Goal: Use online tool/utility: Utilize a website feature to perform a specific function

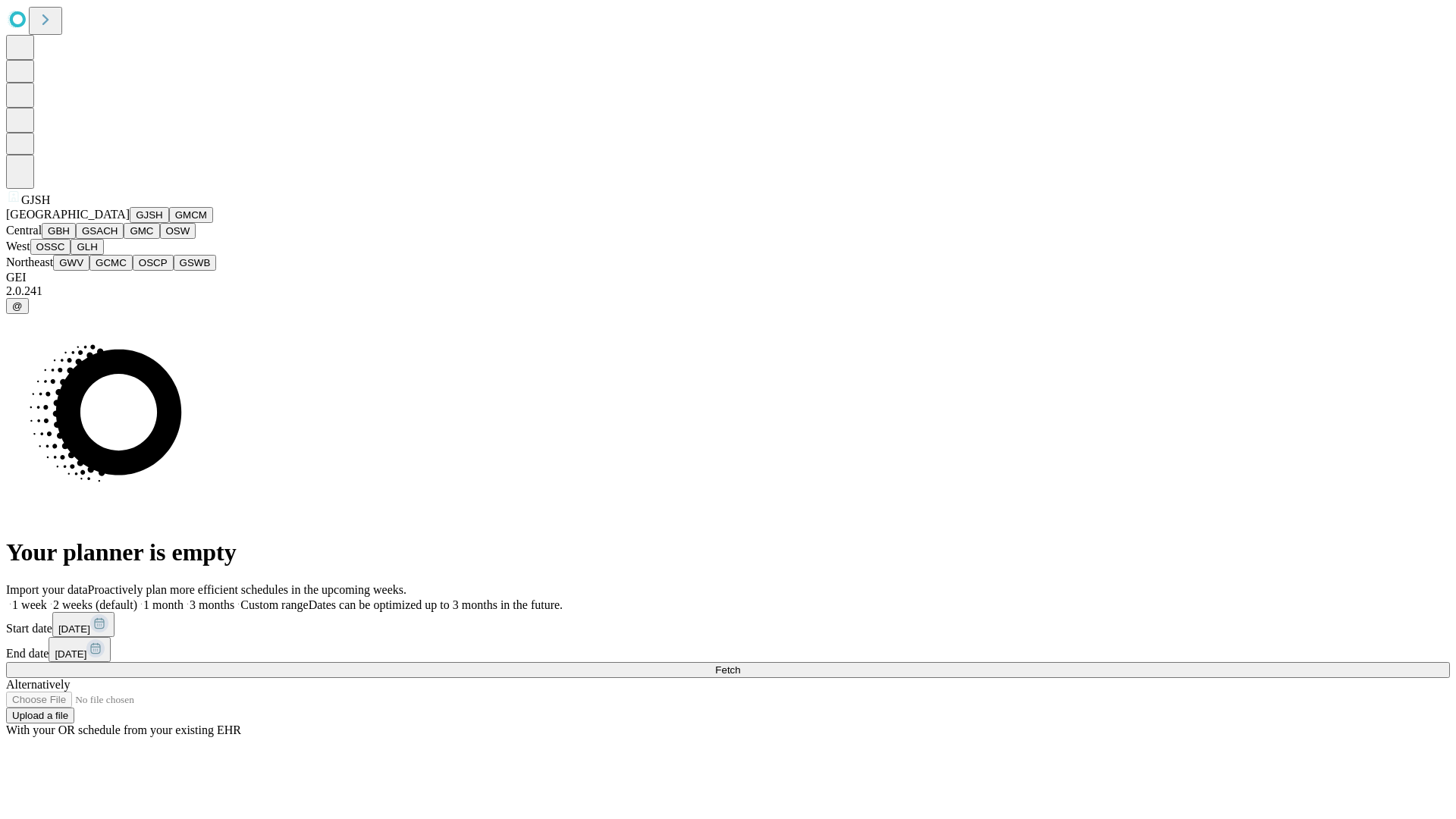
click at [130, 223] on button "GJSH" at bounding box center [149, 214] width 40 height 16
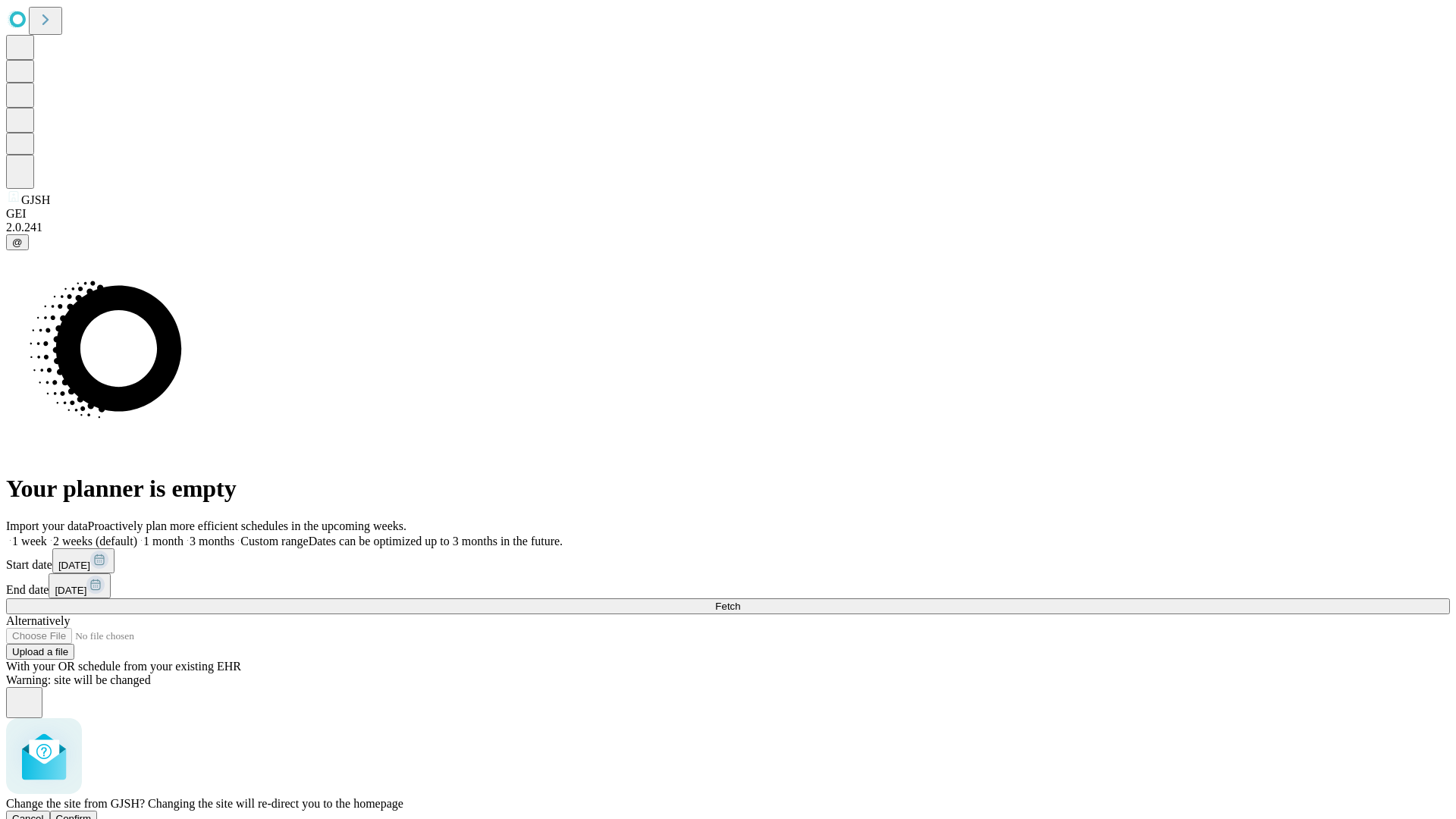
click at [92, 813] on span "Confirm" at bounding box center [74, 818] width 36 height 12
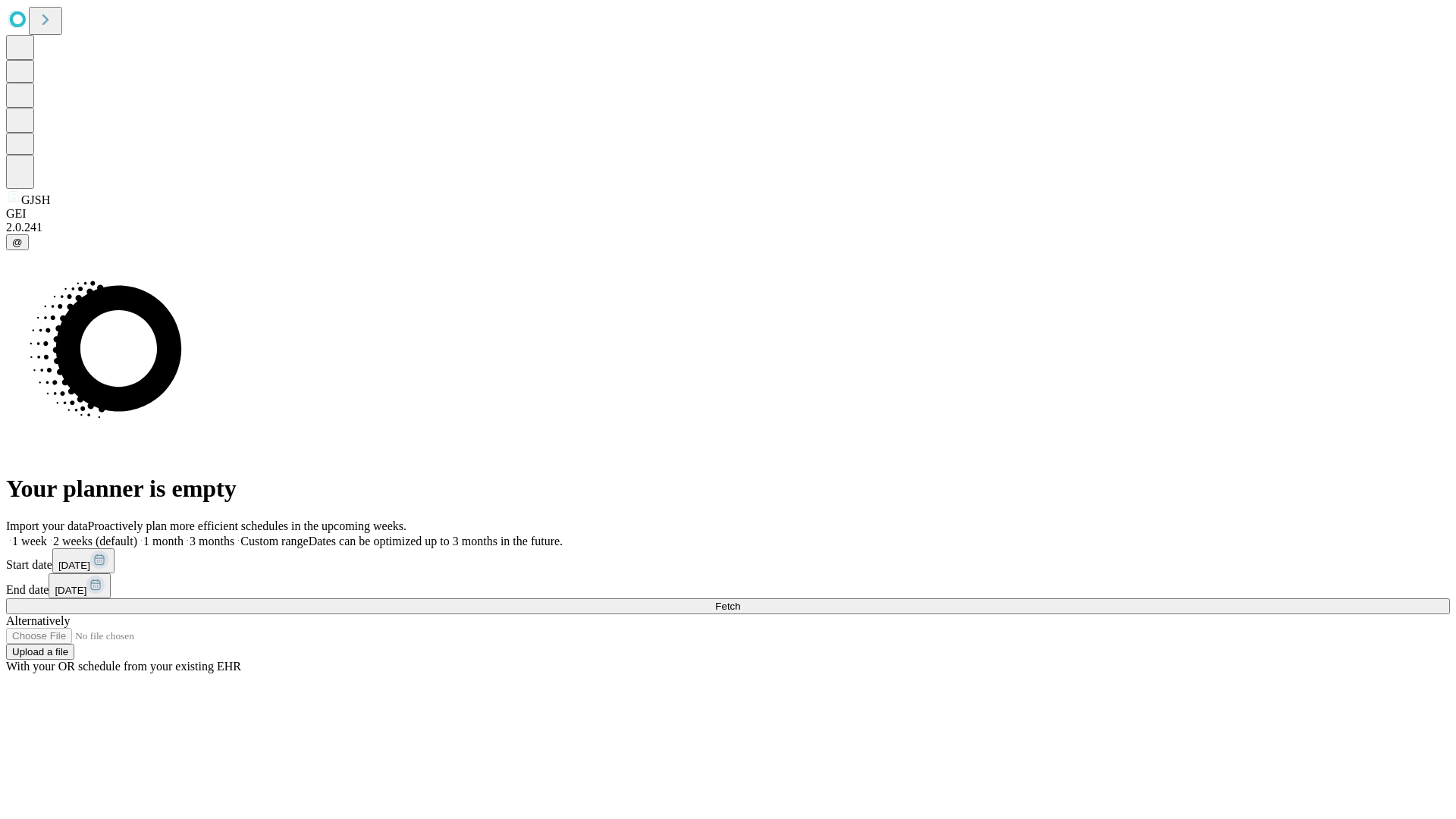
click at [183, 534] on label "1 month" at bounding box center [160, 541] width 46 height 13
click at [740, 601] on span "Fetch" at bounding box center [728, 606] width 25 height 12
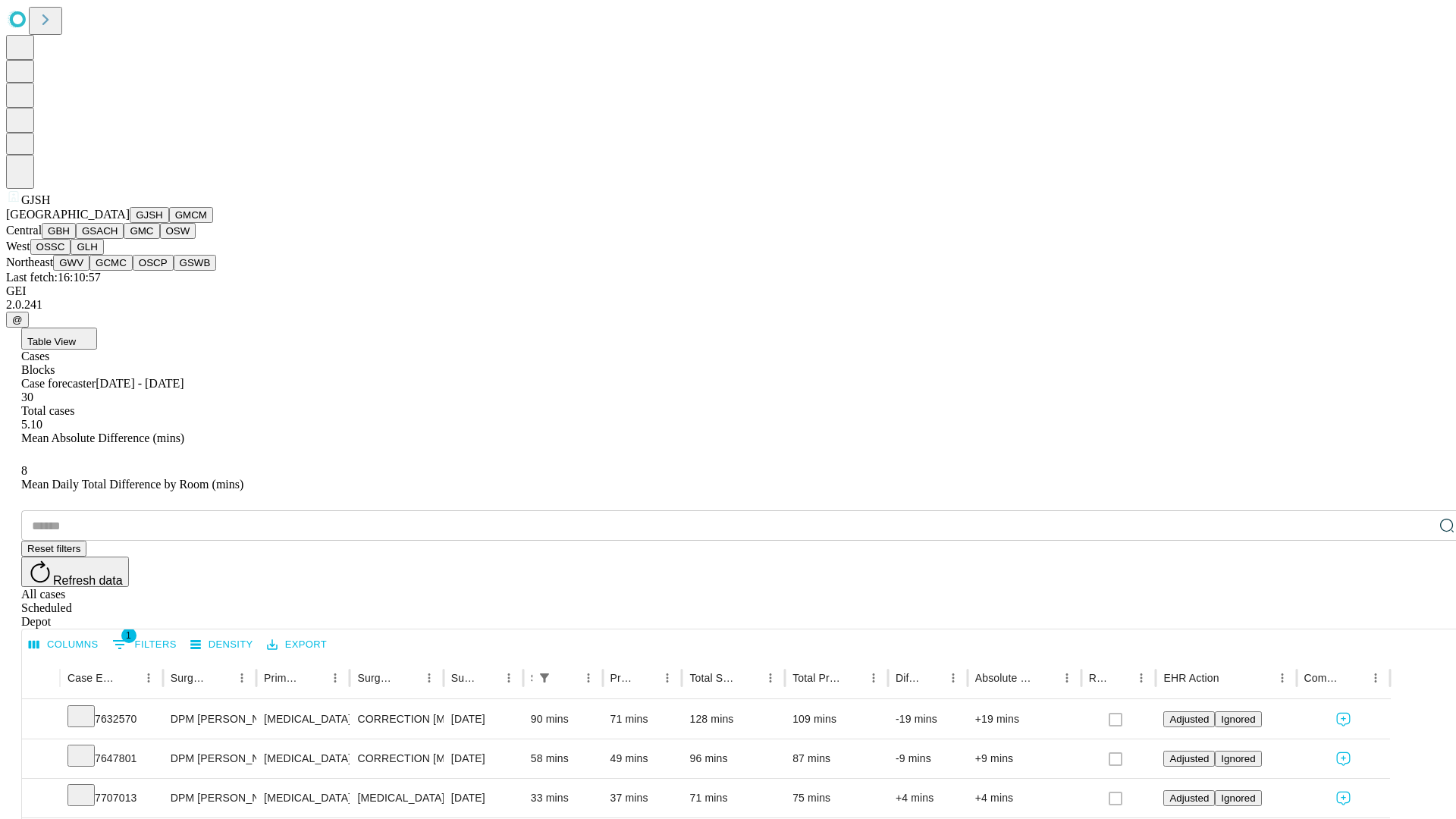
click at [169, 223] on button "GMCM" at bounding box center [191, 214] width 44 height 16
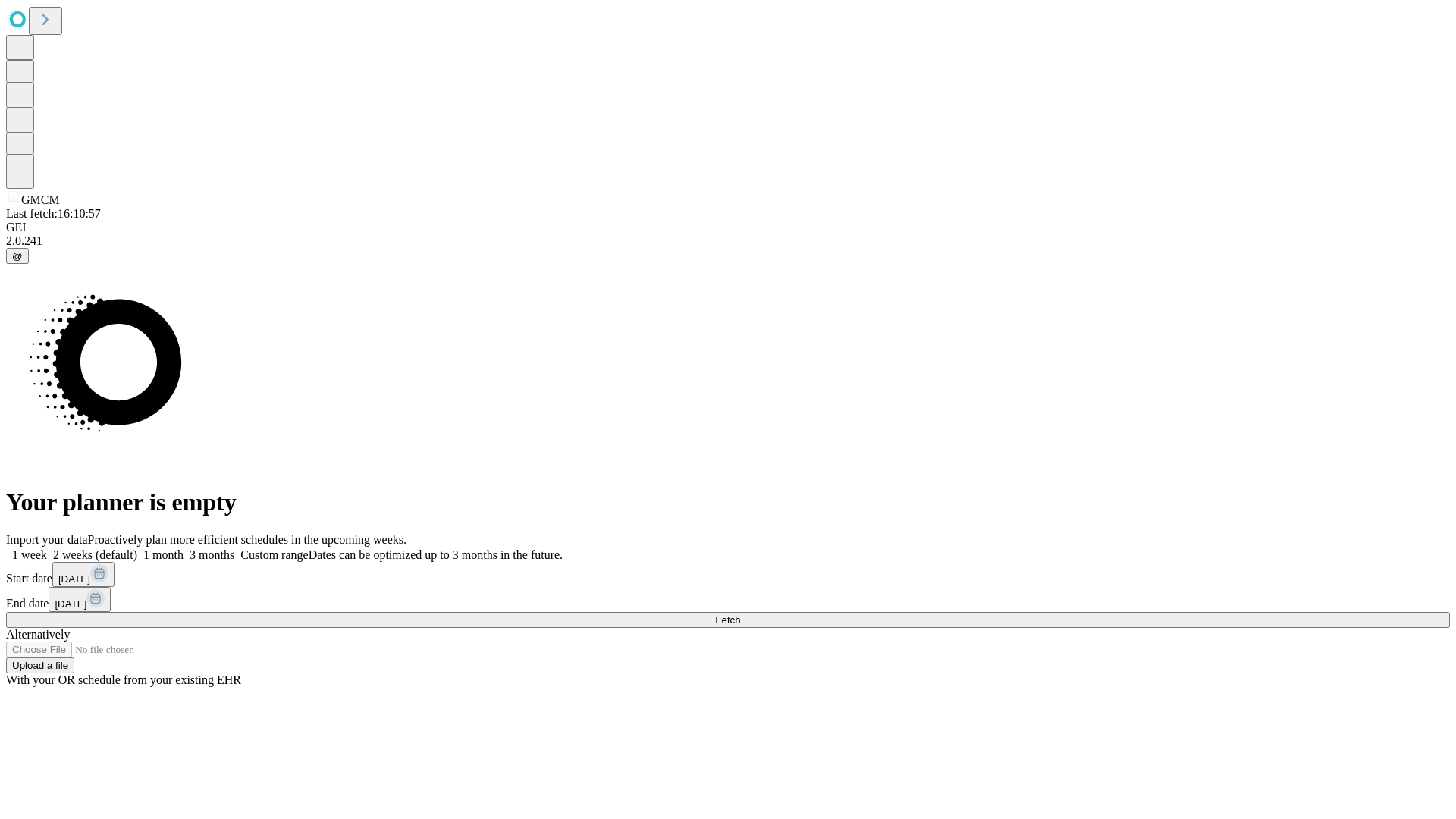
click at [183, 548] on label "1 month" at bounding box center [160, 555] width 46 height 13
click at [740, 614] on span "Fetch" at bounding box center [728, 619] width 25 height 12
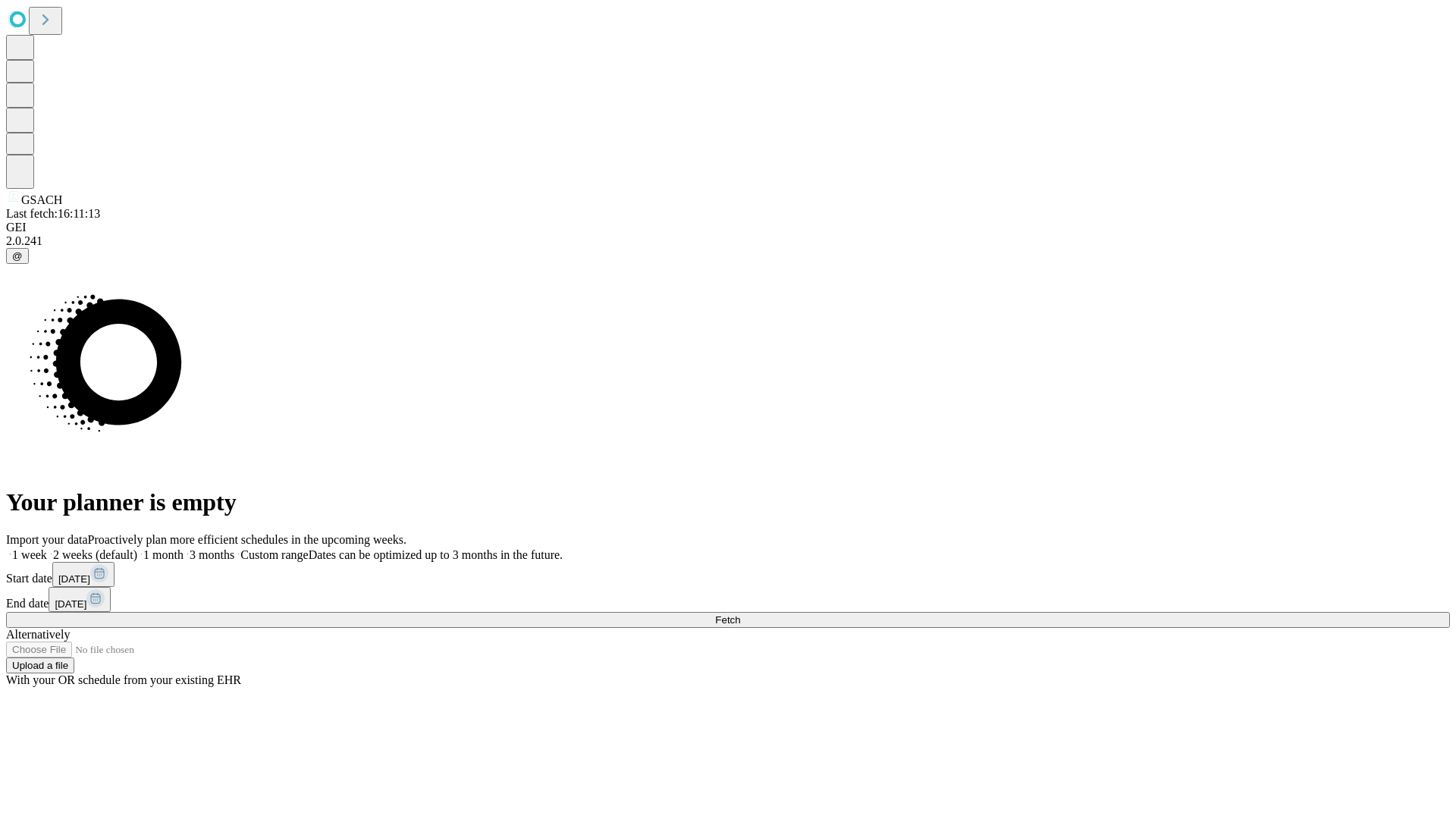
click at [183, 548] on label "1 month" at bounding box center [160, 555] width 46 height 13
click at [740, 614] on span "Fetch" at bounding box center [728, 619] width 25 height 12
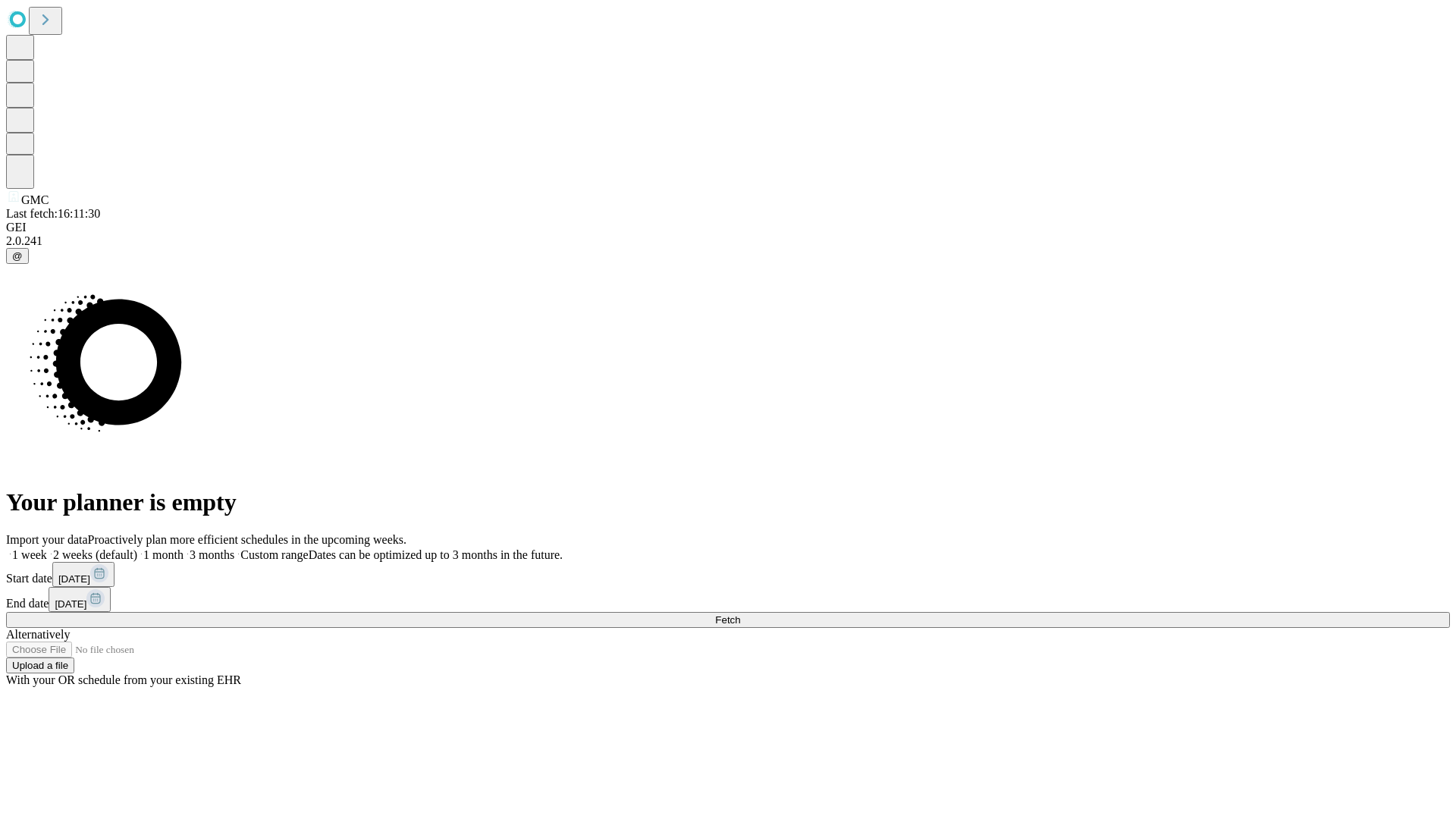
click at [183, 548] on label "1 month" at bounding box center [160, 555] width 46 height 13
click at [740, 614] on span "Fetch" at bounding box center [728, 619] width 25 height 12
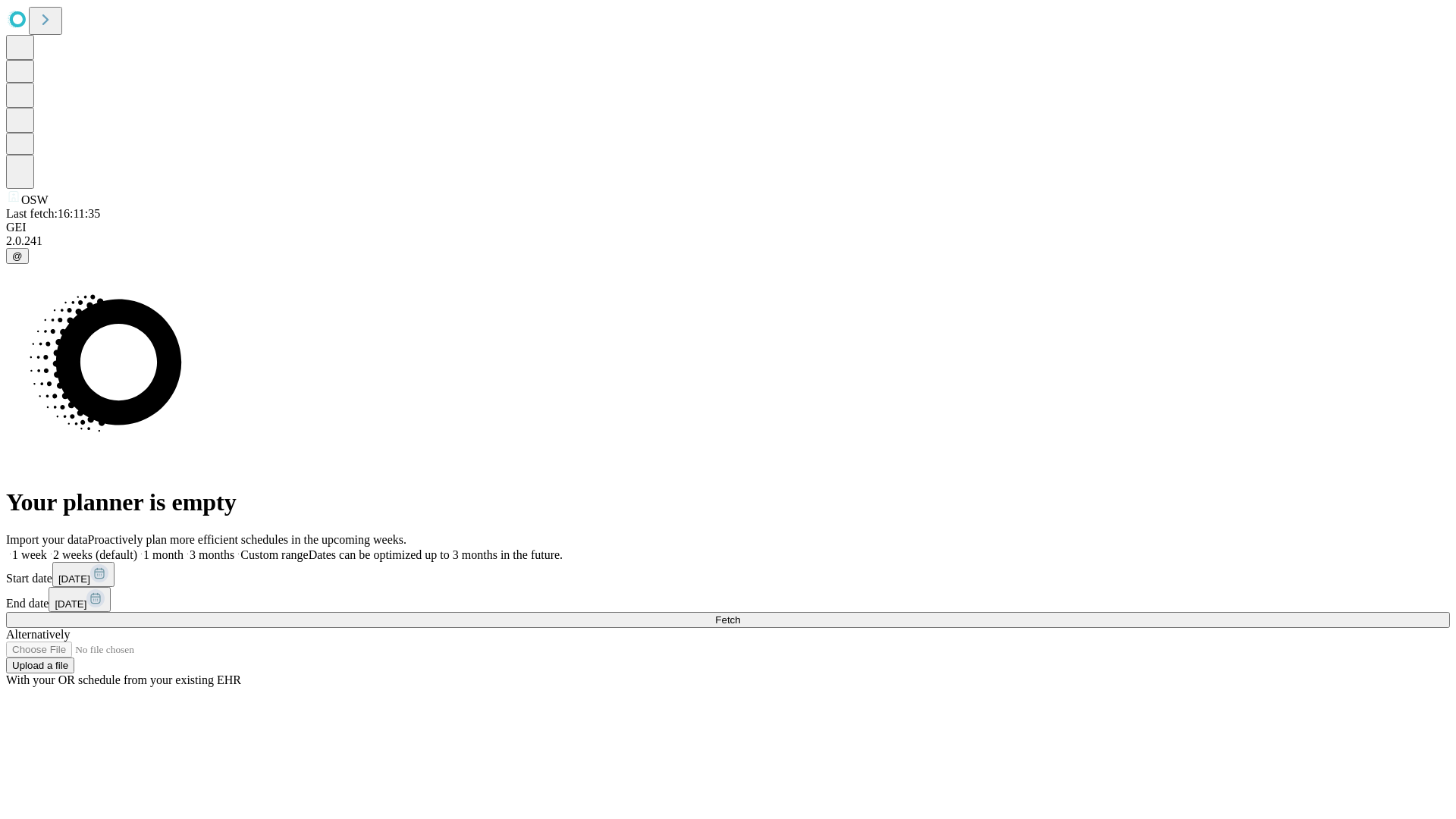
click at [740, 614] on span "Fetch" at bounding box center [728, 619] width 25 height 12
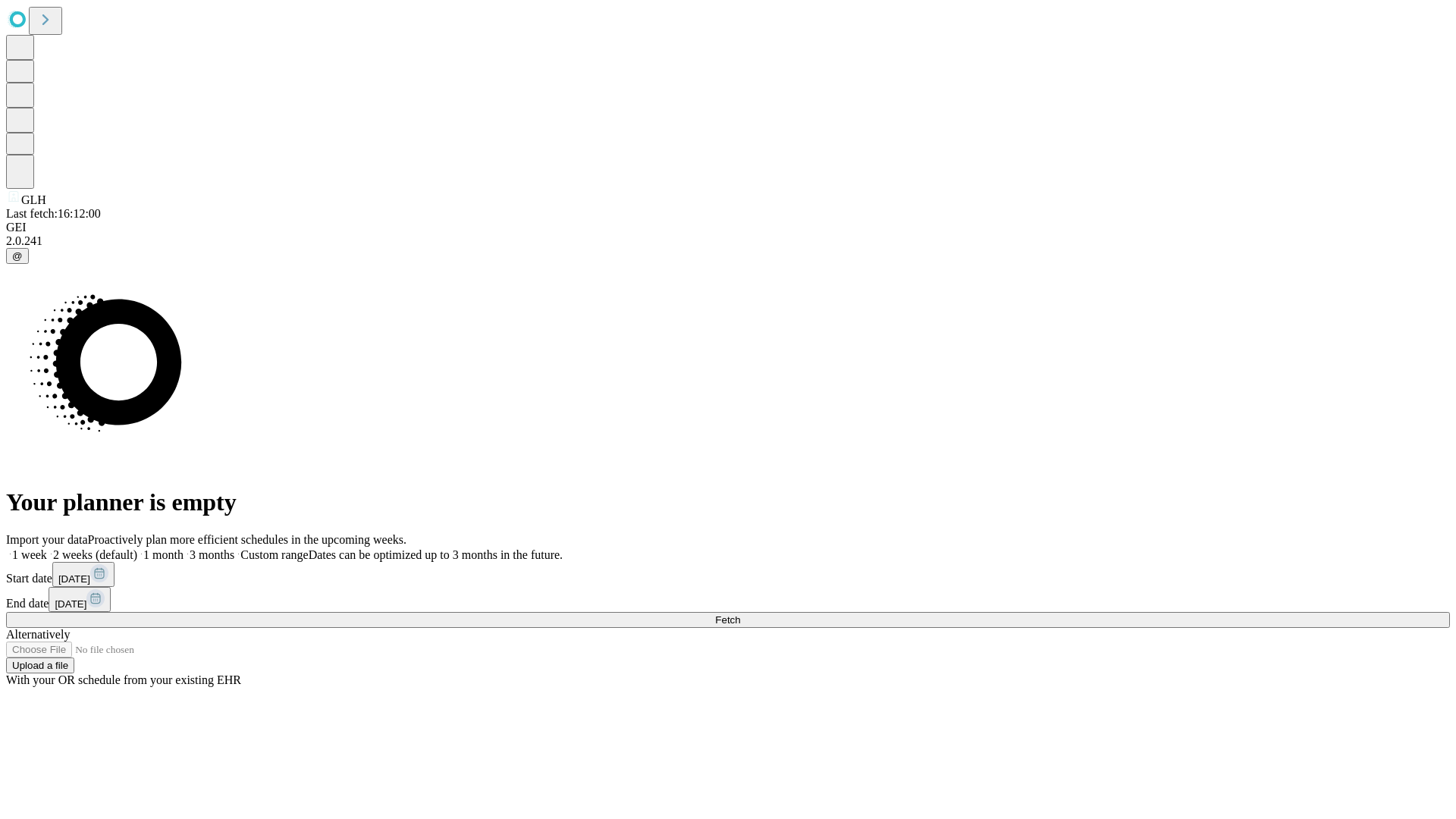
click at [183, 548] on label "1 month" at bounding box center [160, 555] width 46 height 13
click at [740, 614] on span "Fetch" at bounding box center [728, 619] width 25 height 12
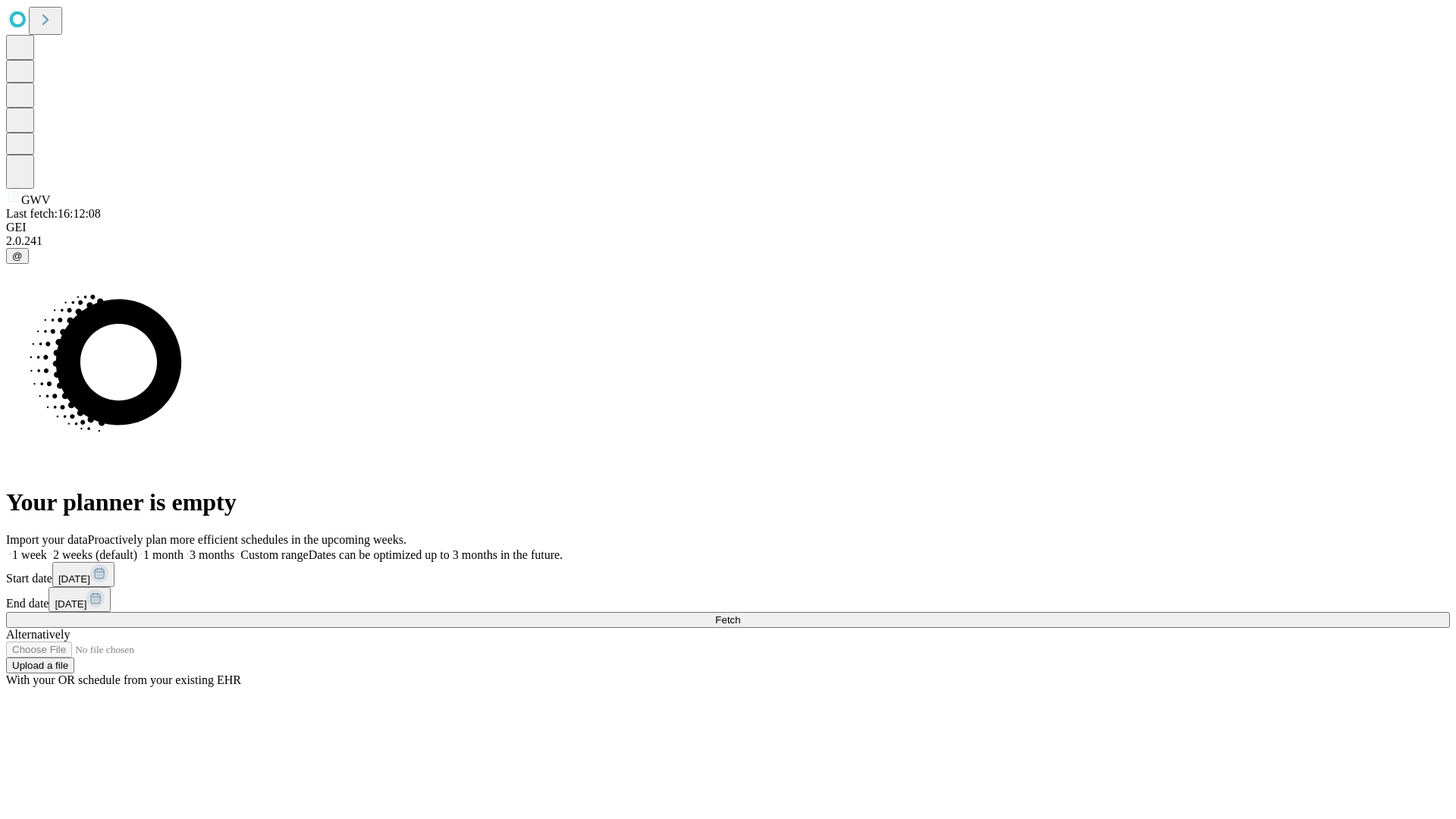
click at [183, 548] on label "1 month" at bounding box center [160, 555] width 46 height 13
click at [740, 614] on span "Fetch" at bounding box center [728, 619] width 25 height 12
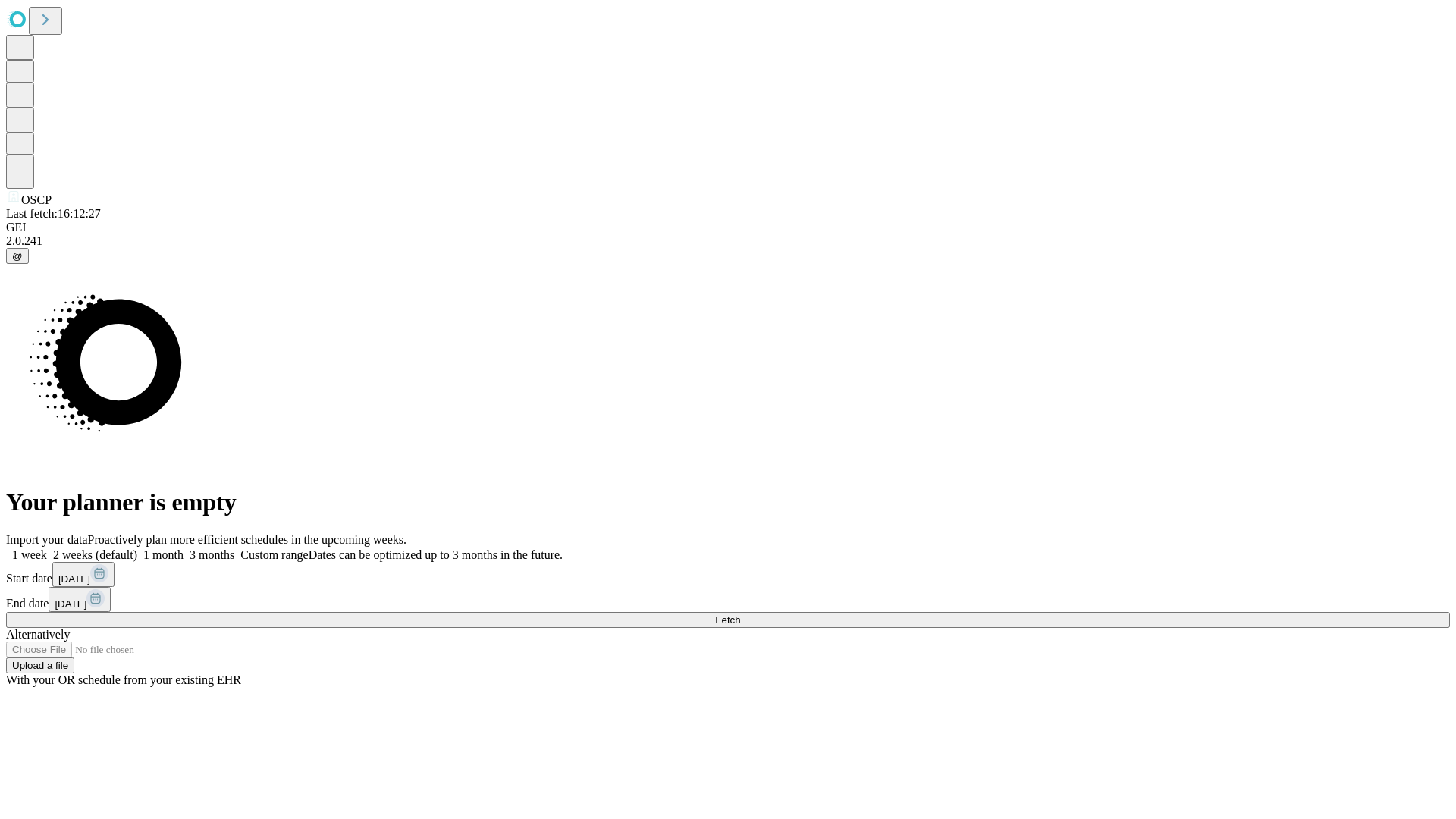
click at [183, 548] on label "1 month" at bounding box center [160, 555] width 46 height 13
click at [740, 614] on span "Fetch" at bounding box center [728, 619] width 25 height 12
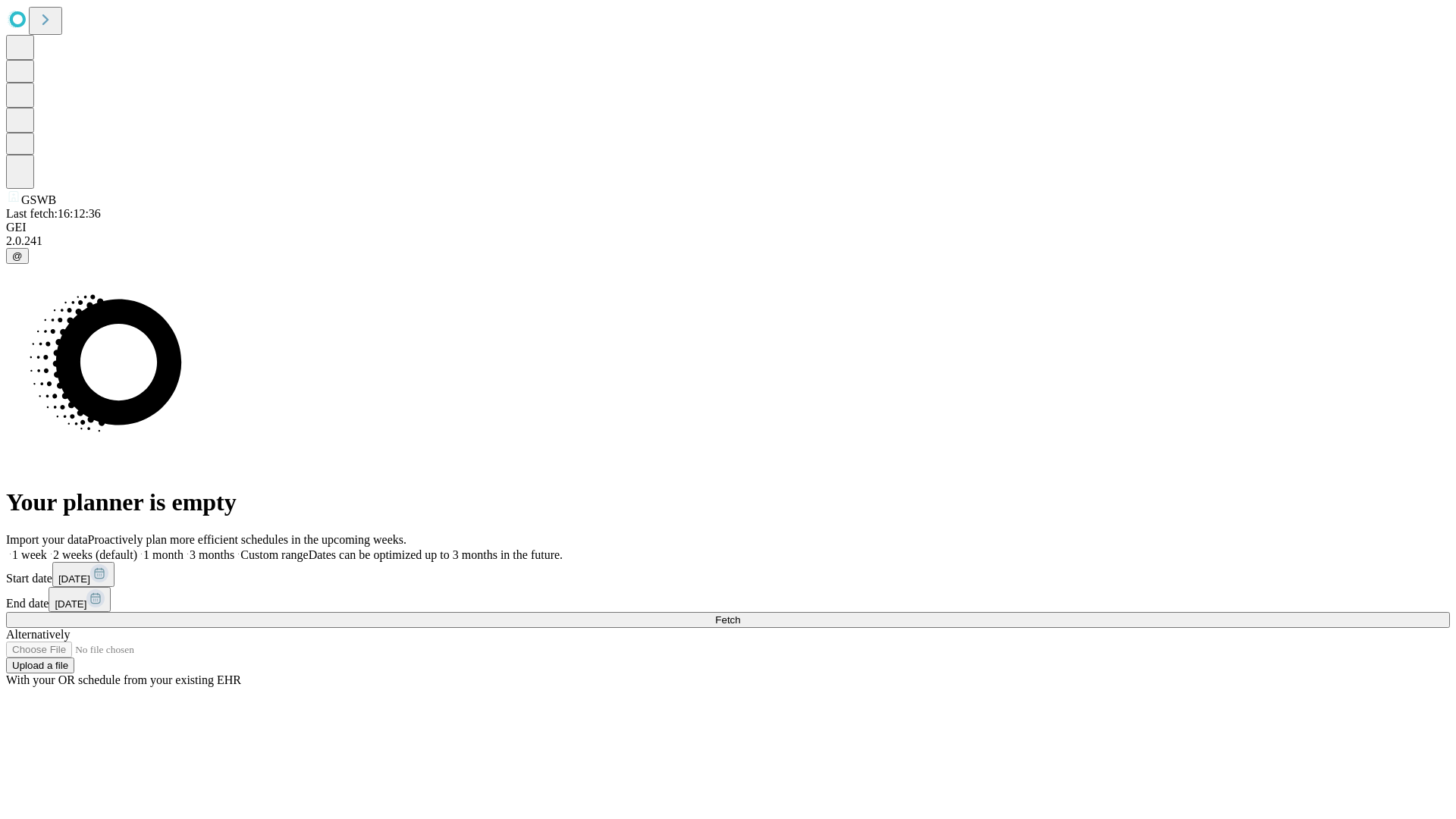
click at [183, 548] on label "1 month" at bounding box center [160, 555] width 46 height 13
click at [740, 614] on span "Fetch" at bounding box center [728, 619] width 25 height 12
